Goal: Task Accomplishment & Management: Complete application form

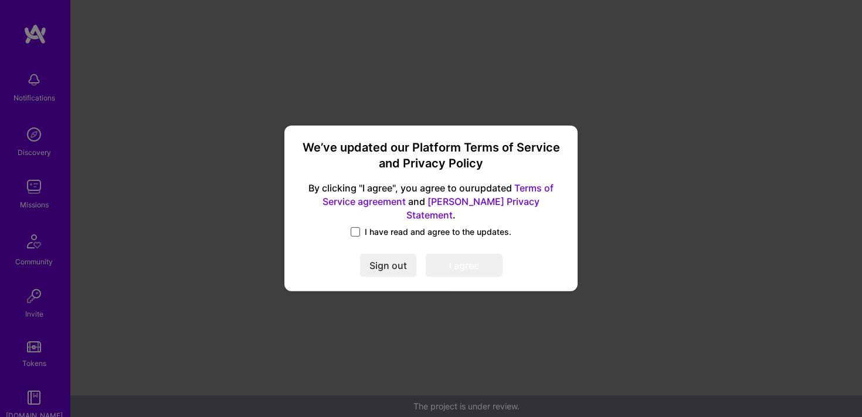
click at [359, 227] on span at bounding box center [355, 231] width 9 height 9
click at [0, 0] on input "I have read and agree to the updates." at bounding box center [0, 0] width 0 height 0
click at [455, 257] on button "I agree" at bounding box center [464, 265] width 77 height 23
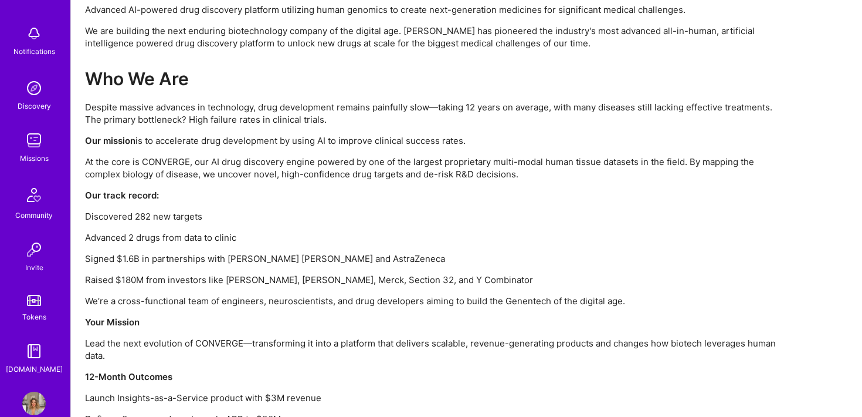
scroll to position [68, 0]
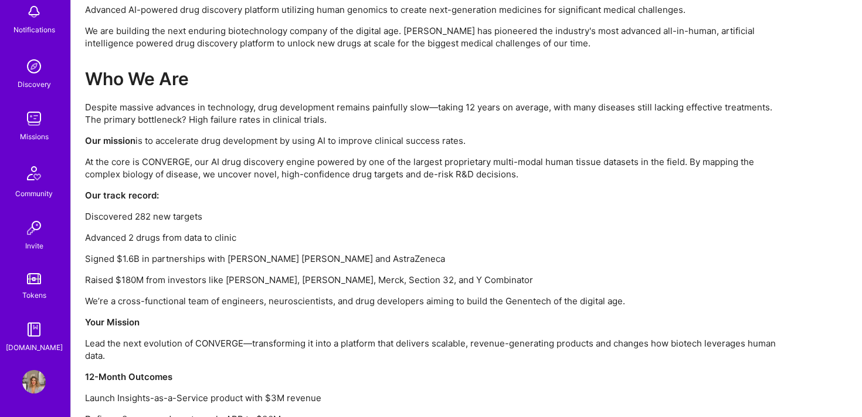
click at [35, 383] on img at bounding box center [33, 381] width 23 height 23
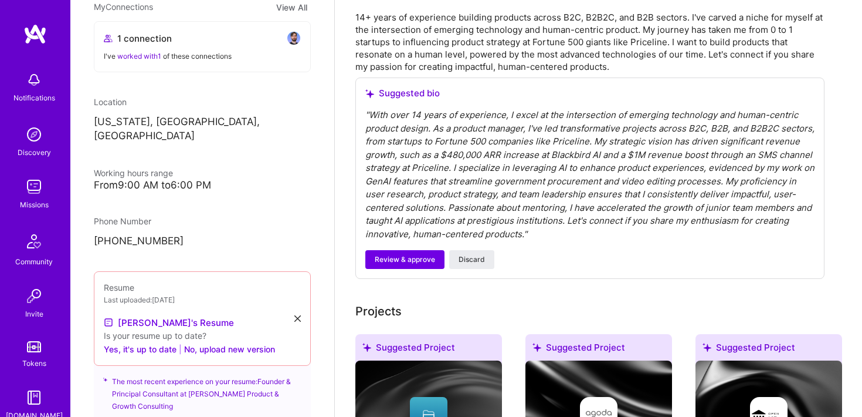
scroll to position [218, 0]
click at [215, 340] on button "No, upload new version" at bounding box center [229, 347] width 91 height 14
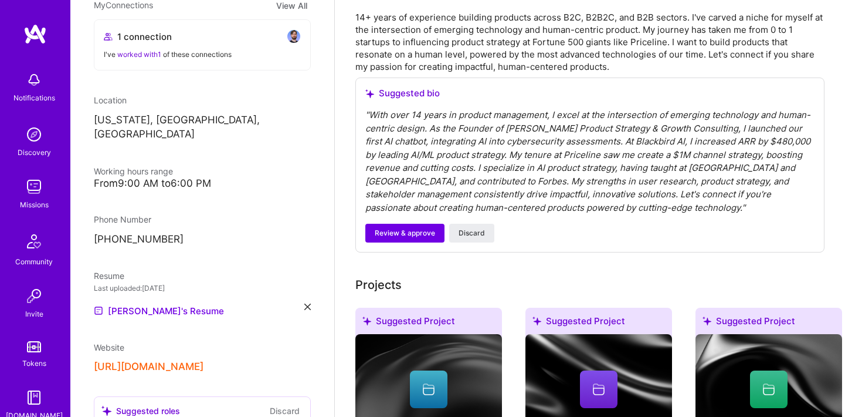
click at [310, 303] on icon at bounding box center [308, 306] width 6 height 6
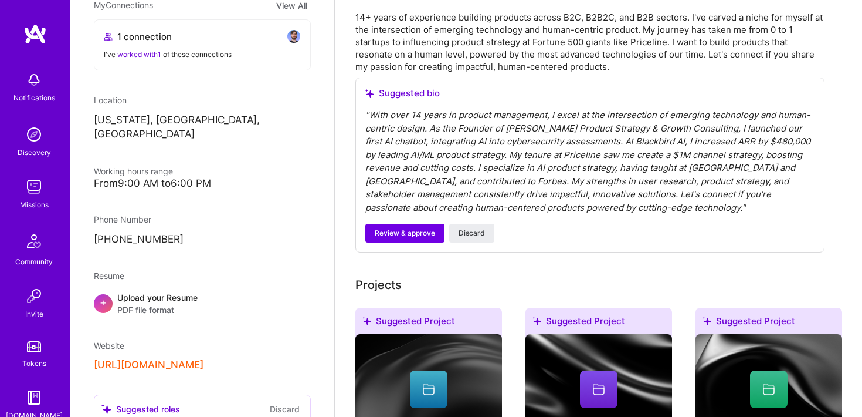
click at [138, 303] on span "PDF file format" at bounding box center [157, 309] width 80 height 12
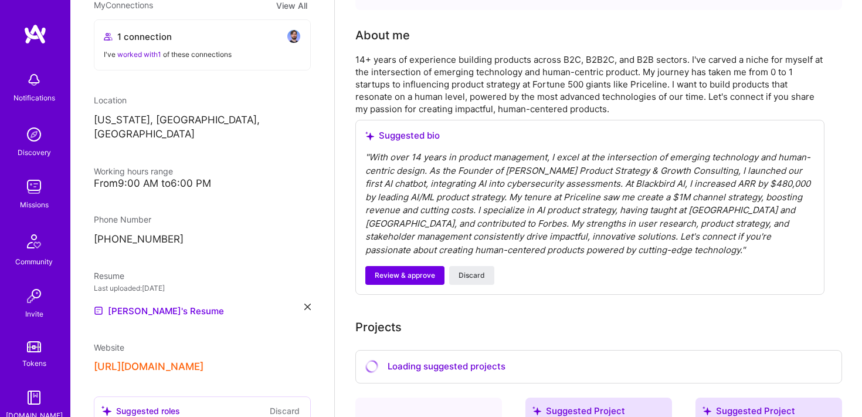
scroll to position [208, 0]
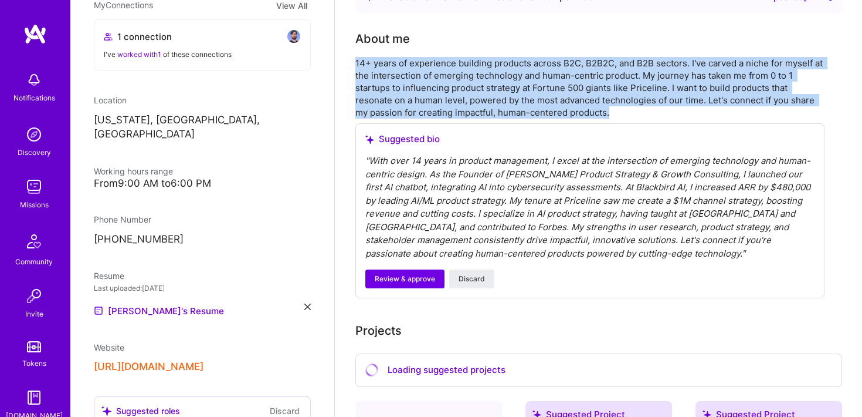
drag, startPoint x: 617, startPoint y: 114, endPoint x: 357, endPoint y: 60, distance: 265.5
click at [357, 60] on div "14+ years of experience building products across B2C, B2B2C, and B2B sectors. I…" at bounding box center [590, 88] width 469 height 62
drag, startPoint x: 630, startPoint y: 109, endPoint x: 355, endPoint y: 66, distance: 278.5
click at [356, 66] on div "14+ years of experience building products across B2C, B2B2C, and B2B sectors. I…" at bounding box center [590, 88] width 469 height 62
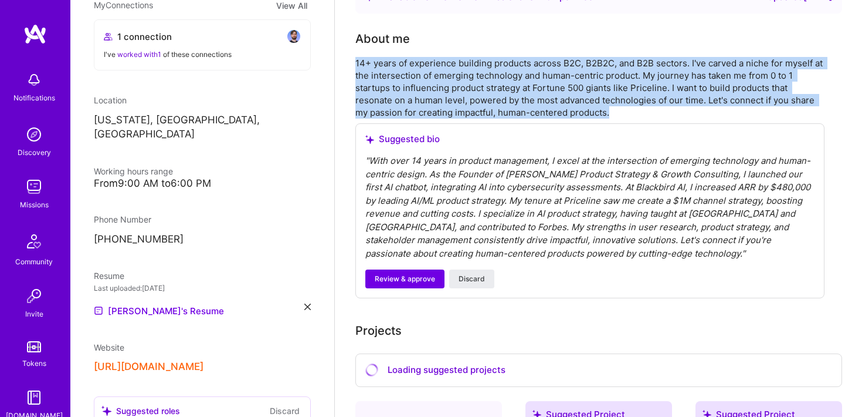
copy div "14+ years of experience building products across B2C, B2B2C, and B2B sectors. I…"
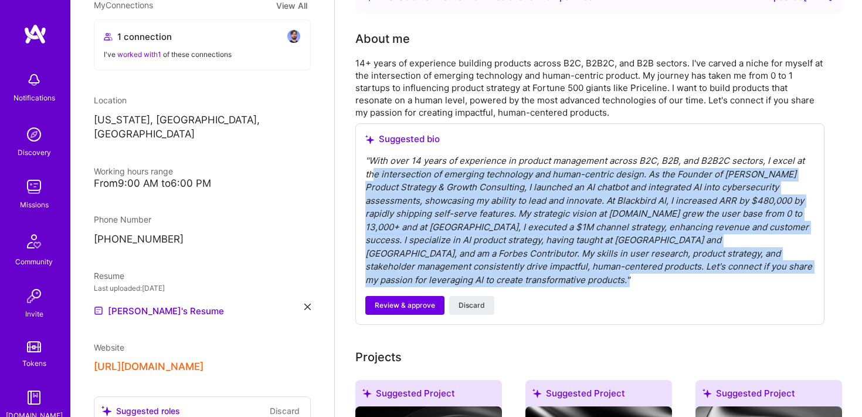
drag, startPoint x: 780, startPoint y: 267, endPoint x: 372, endPoint y: 168, distance: 419.6
click at [372, 168] on div "" With over 14 years of experience in product management across B2C, B2B, and B…" at bounding box center [590, 220] width 449 height 132
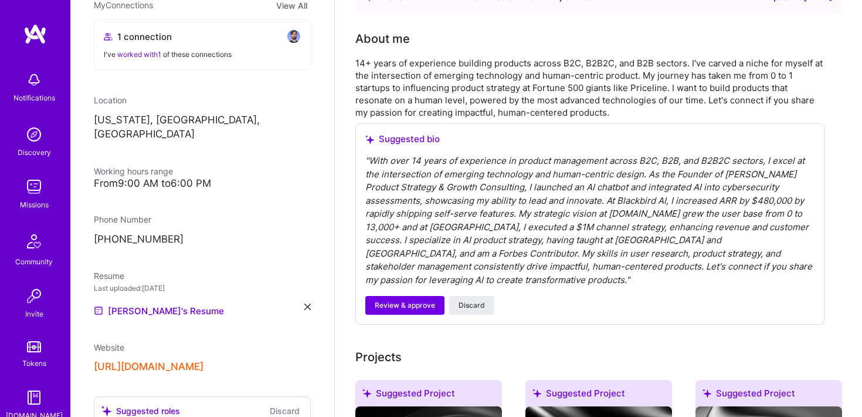
click at [371, 167] on div "" With over 14 years of experience in product management across B2C, B2B, and B…" at bounding box center [590, 220] width 449 height 132
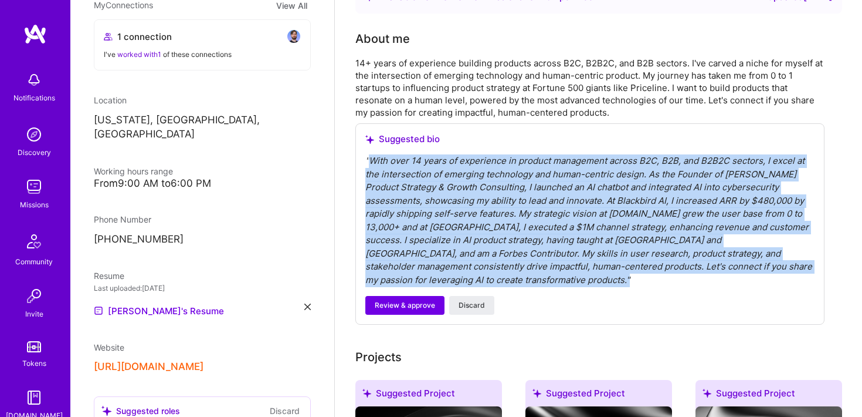
drag, startPoint x: 371, startPoint y: 159, endPoint x: 781, endPoint y: 266, distance: 424.3
click at [781, 266] on div "" With over 14 years of experience in product management across B2C, B2B, and B…" at bounding box center [590, 220] width 449 height 132
copy div "With over 14 years of experience in product management across B2C, B2B, and B2B…"
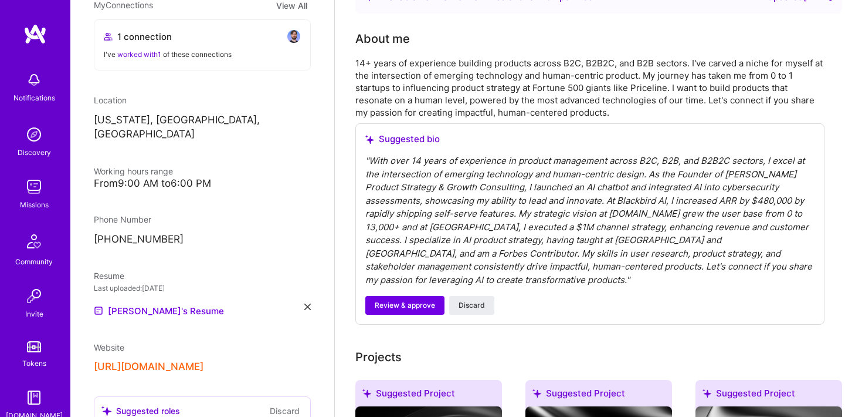
click at [486, 97] on div "14+ years of experience building products across B2C, B2B2C, and B2B sectors. I…" at bounding box center [590, 88] width 469 height 62
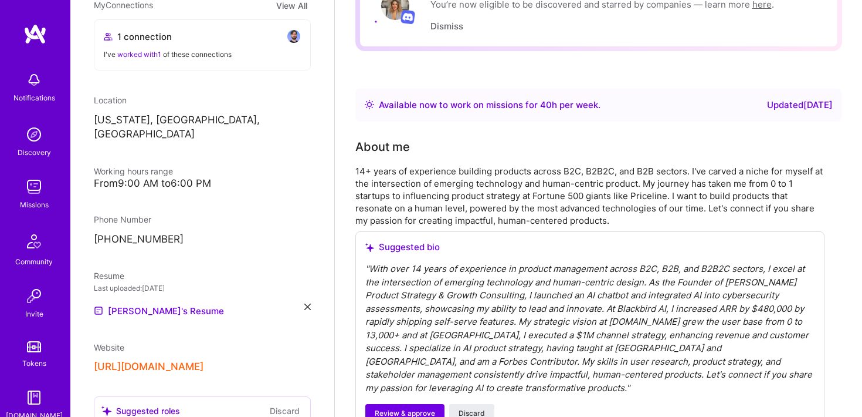
scroll to position [0, 0]
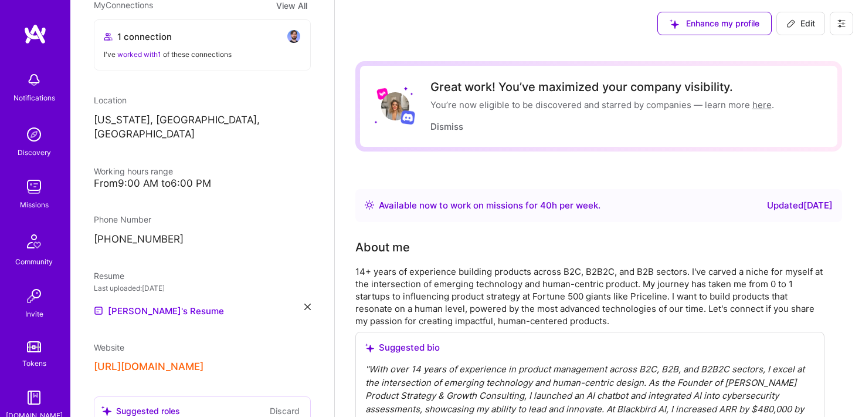
click at [786, 22] on button "Edit" at bounding box center [801, 23] width 49 height 23
select select "US"
select select "Right Now"
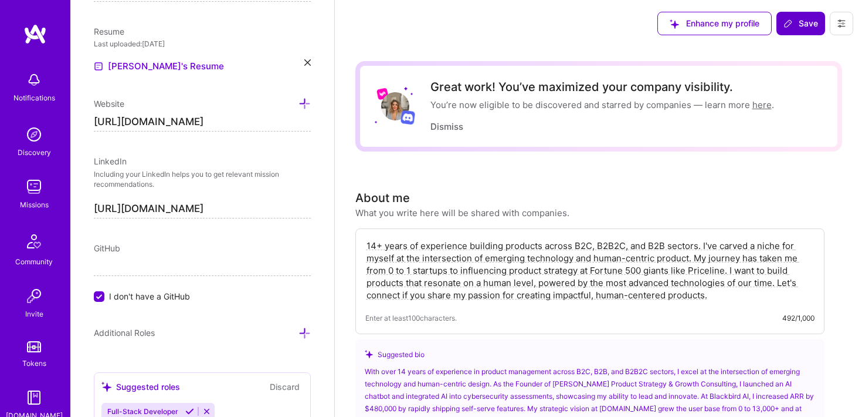
scroll to position [1, 0]
click at [722, 285] on textarea "14+ years of experience building products across B2C, B2B2C, and B2B sectors. I…" at bounding box center [590, 269] width 449 height 64
drag, startPoint x: 713, startPoint y: 293, endPoint x: 410, endPoint y: 220, distance: 312.1
click at [410, 220] on div "About me What you write here will be shared with companies. 14+ years of experi…" at bounding box center [590, 343] width 469 height 310
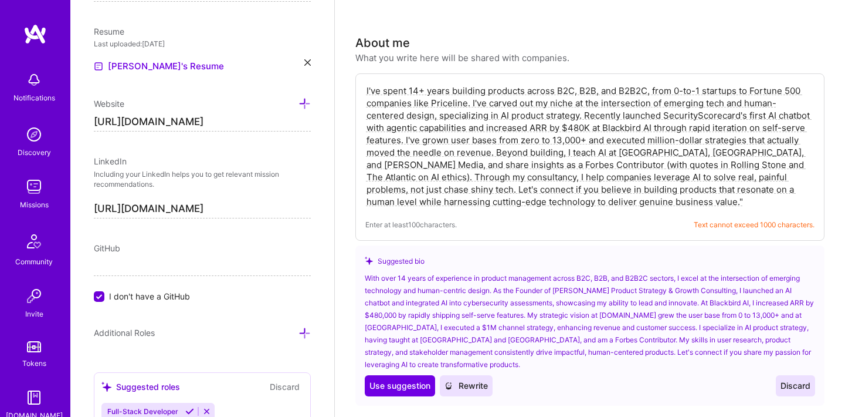
scroll to position [154, 0]
click at [598, 180] on textarea "I've spent 14+ years building products across B2C, B2B, and B2B2C, from 0-to-1 …" at bounding box center [590, 147] width 449 height 126
click at [588, 208] on textarea "I've spent 14+ years building products across B2C, B2B, and B2B2C, from 0-to-1 …" at bounding box center [590, 147] width 449 height 126
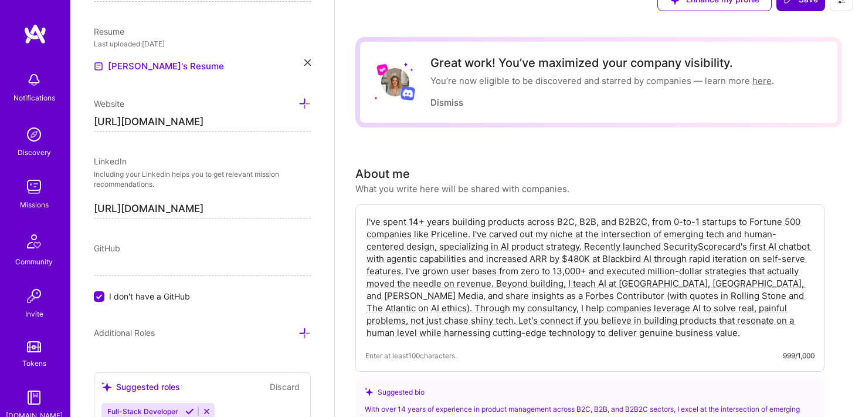
scroll to position [0, 0]
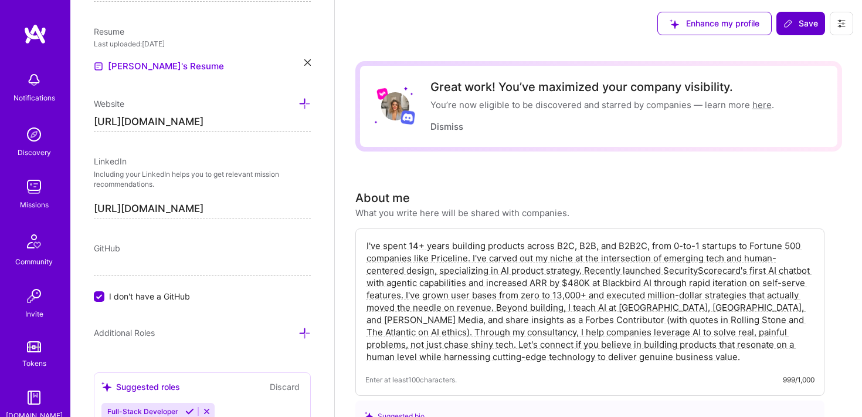
type textarea "I've spent 14+ years building products across B2C, B2B, and B2B2C, from 0-to-1 …"
click at [795, 27] on span "Save" at bounding box center [801, 24] width 35 height 12
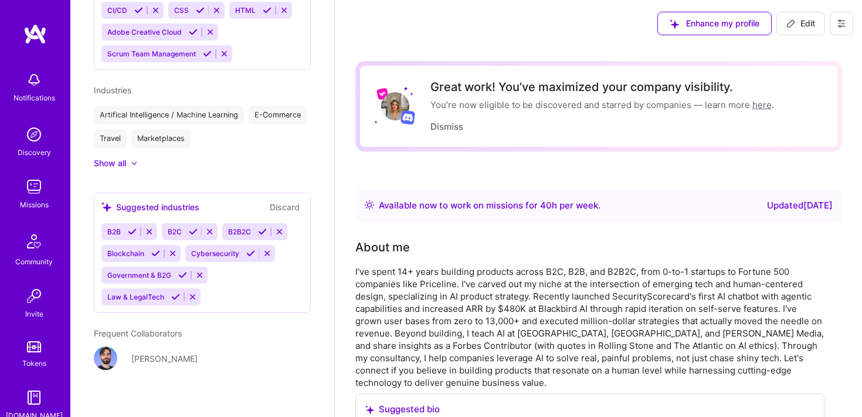
click at [32, 192] on img at bounding box center [33, 186] width 23 height 23
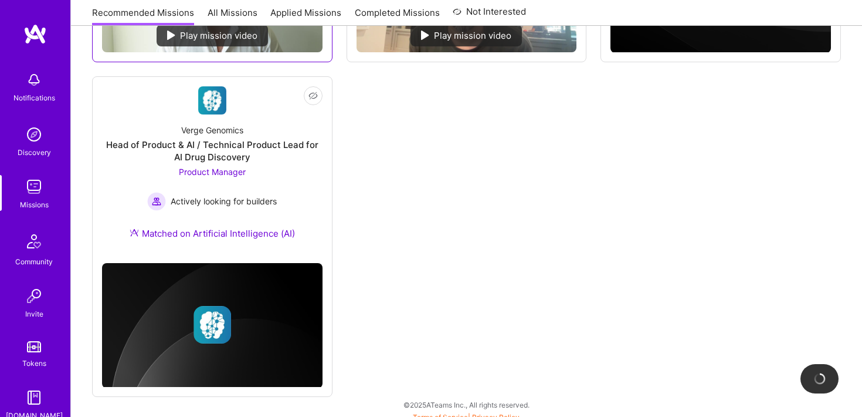
scroll to position [465, 0]
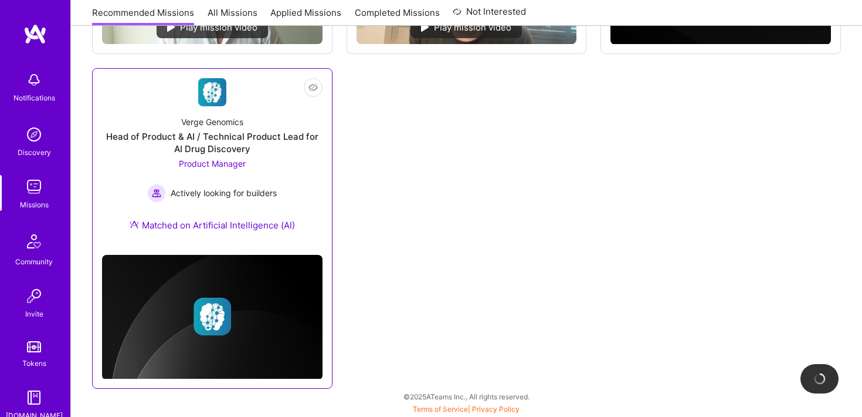
click at [239, 221] on div "Matched on Artificial Intelligence (AI)" at bounding box center [212, 225] width 165 height 12
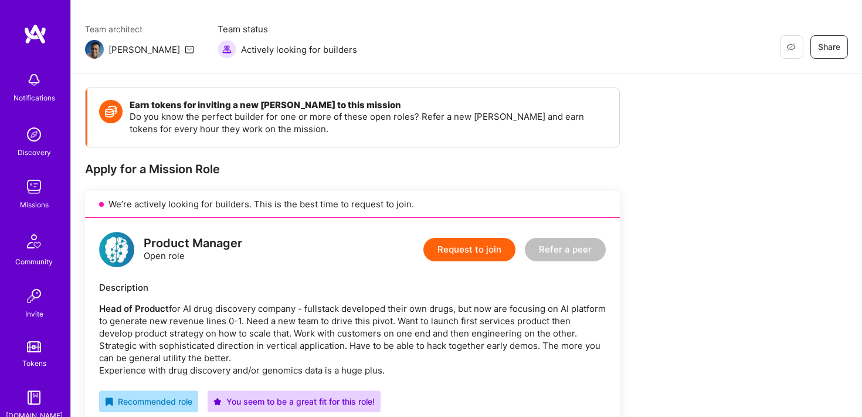
scroll to position [114, 0]
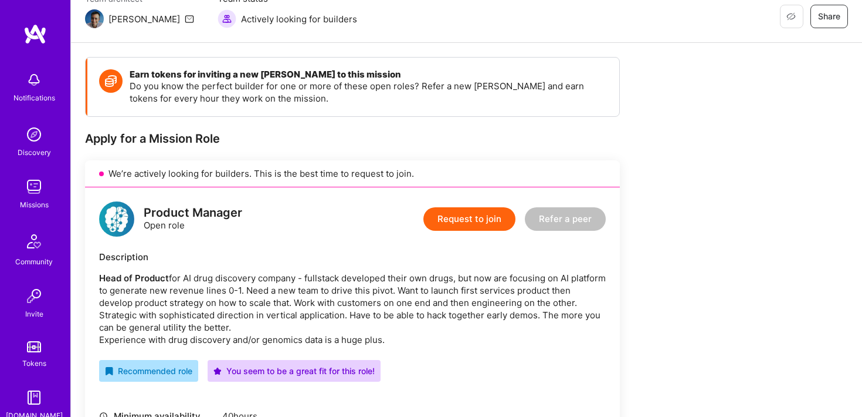
click at [479, 224] on button "Request to join" at bounding box center [470, 218] width 92 height 23
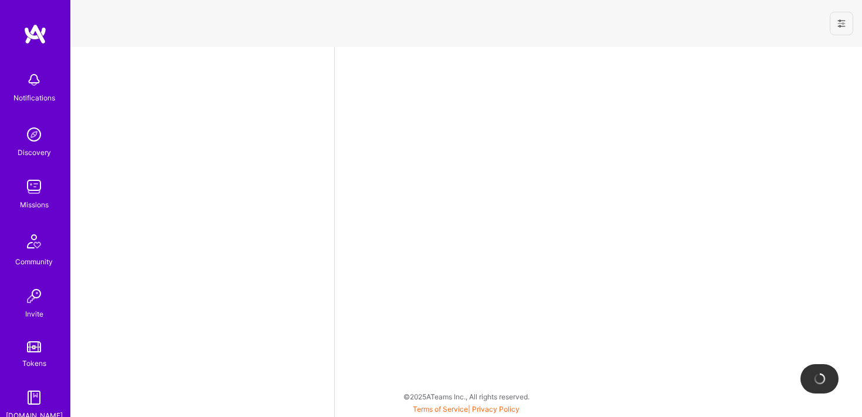
select select "US"
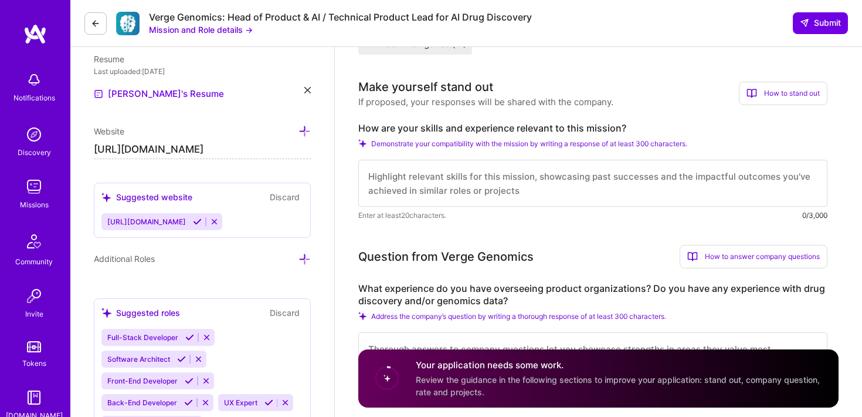
click at [566, 168] on textarea at bounding box center [592, 183] width 469 height 47
click at [360, 142] on icon at bounding box center [362, 143] width 8 height 8
